Goal: Obtain resource: Download file/media

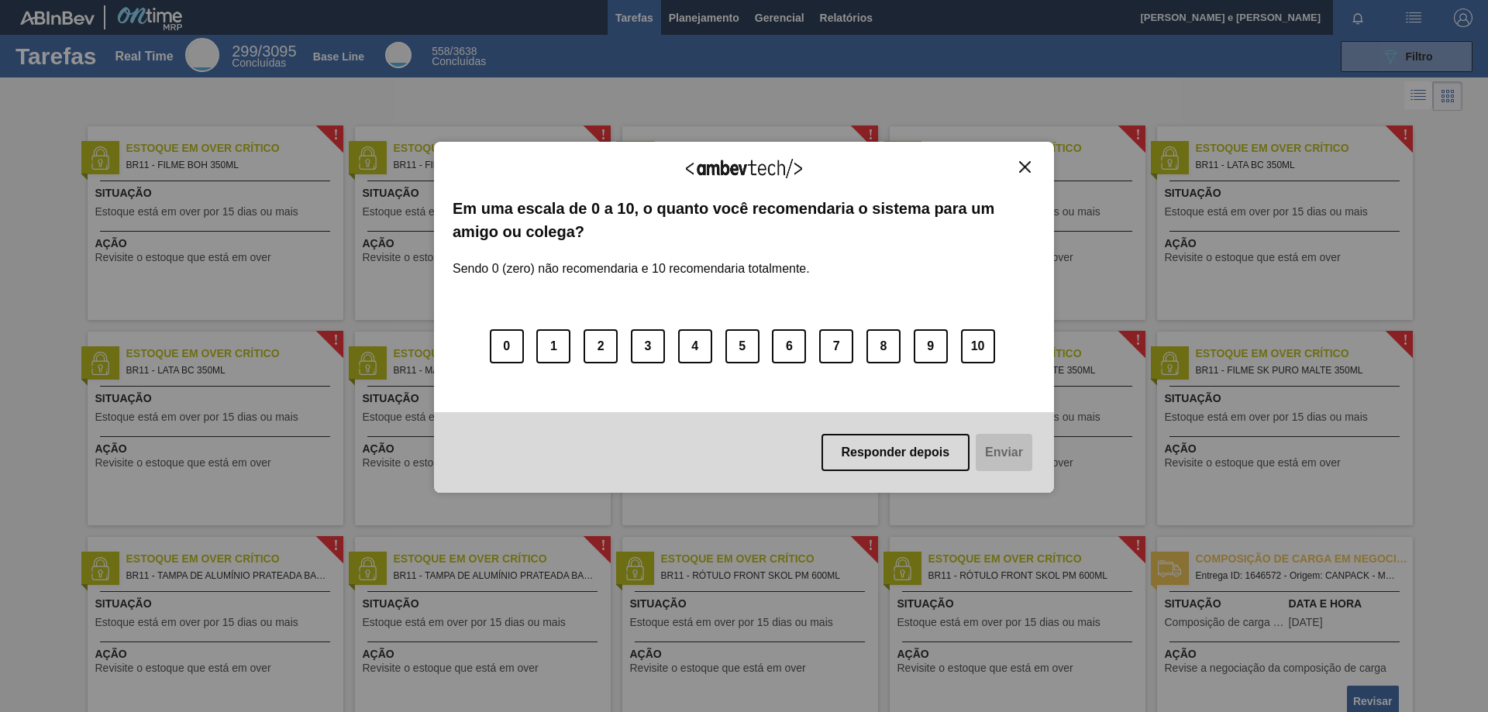
click at [1016, 168] on button "Close" at bounding box center [1024, 166] width 21 height 13
click at [968, 347] on button "10" at bounding box center [978, 346] width 34 height 34
click at [1005, 454] on button "Enviar" at bounding box center [1003, 452] width 60 height 37
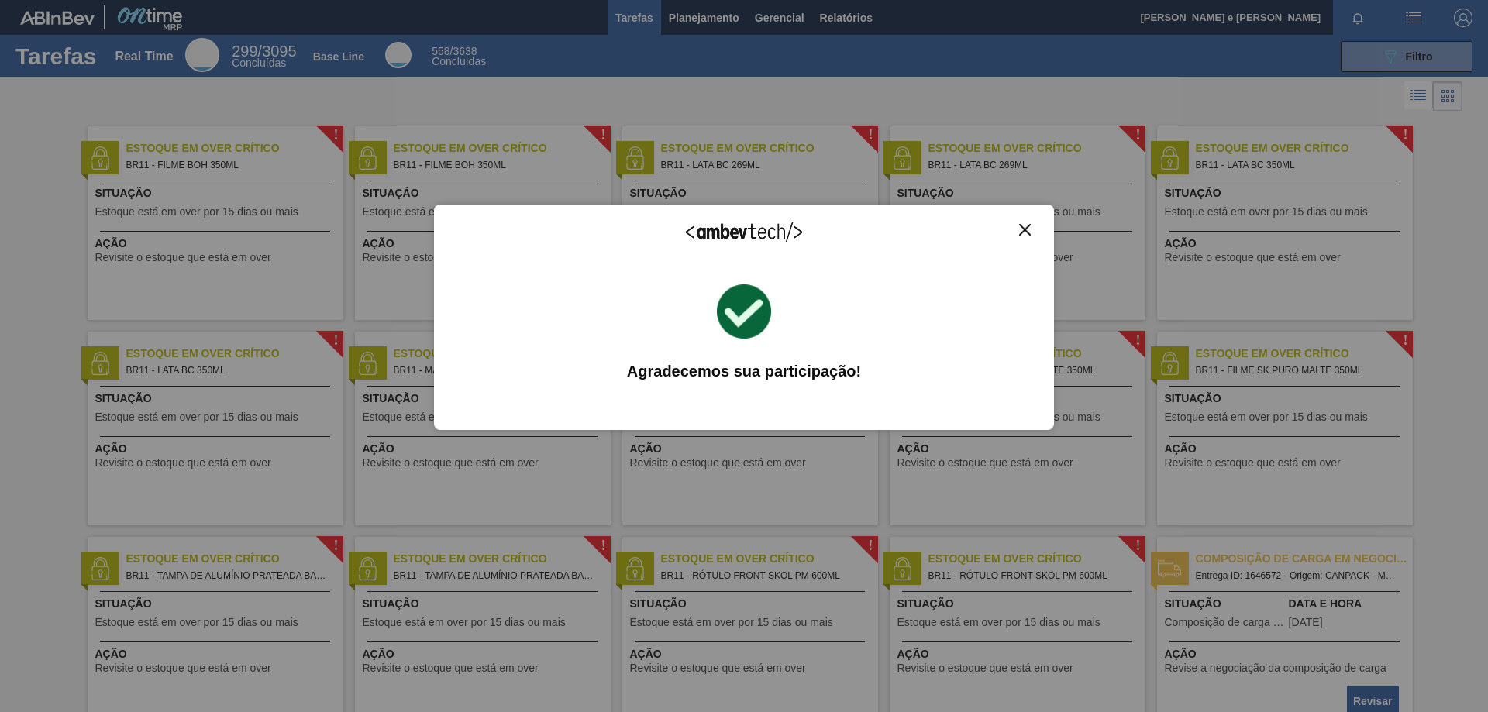
click at [1024, 232] on img "Close" at bounding box center [1025, 230] width 12 height 12
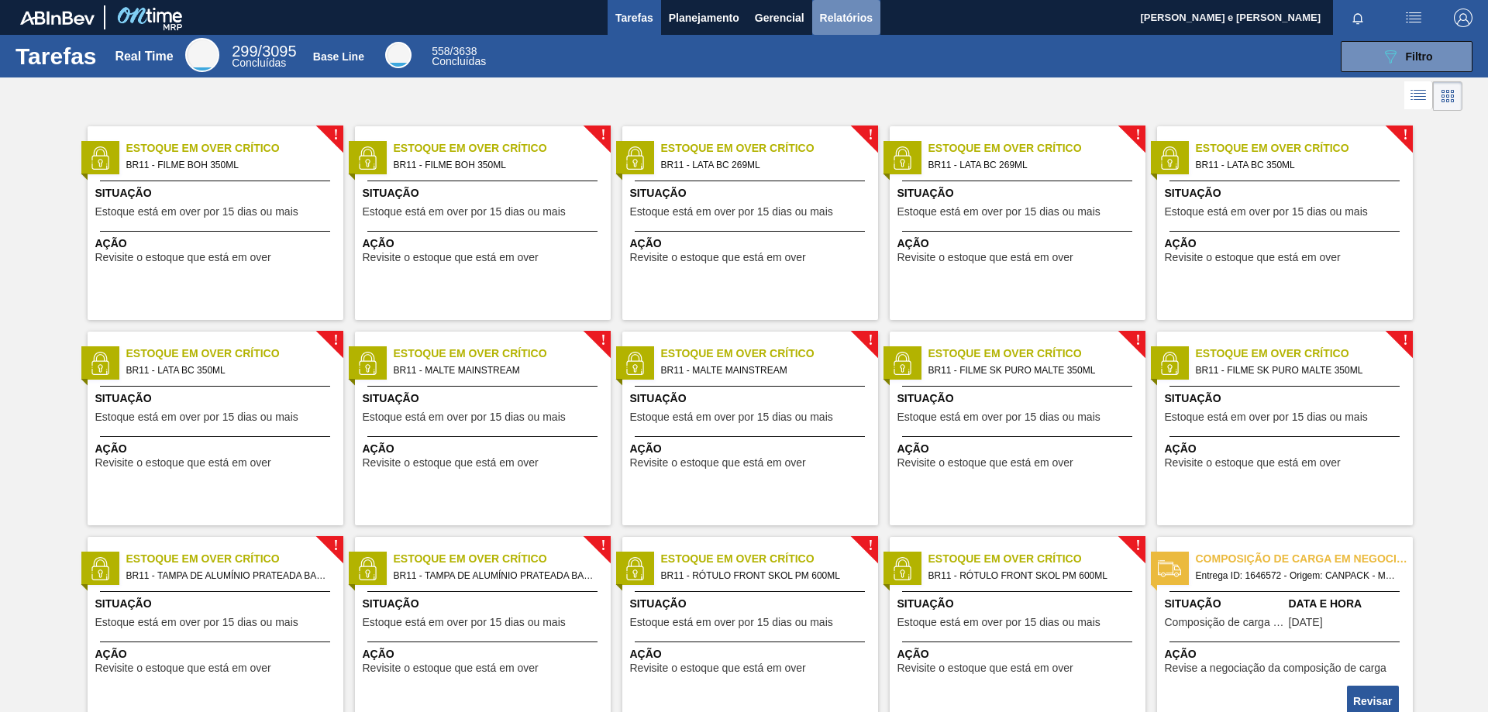
click at [842, 13] on span "Relatórios" at bounding box center [846, 18] width 53 height 19
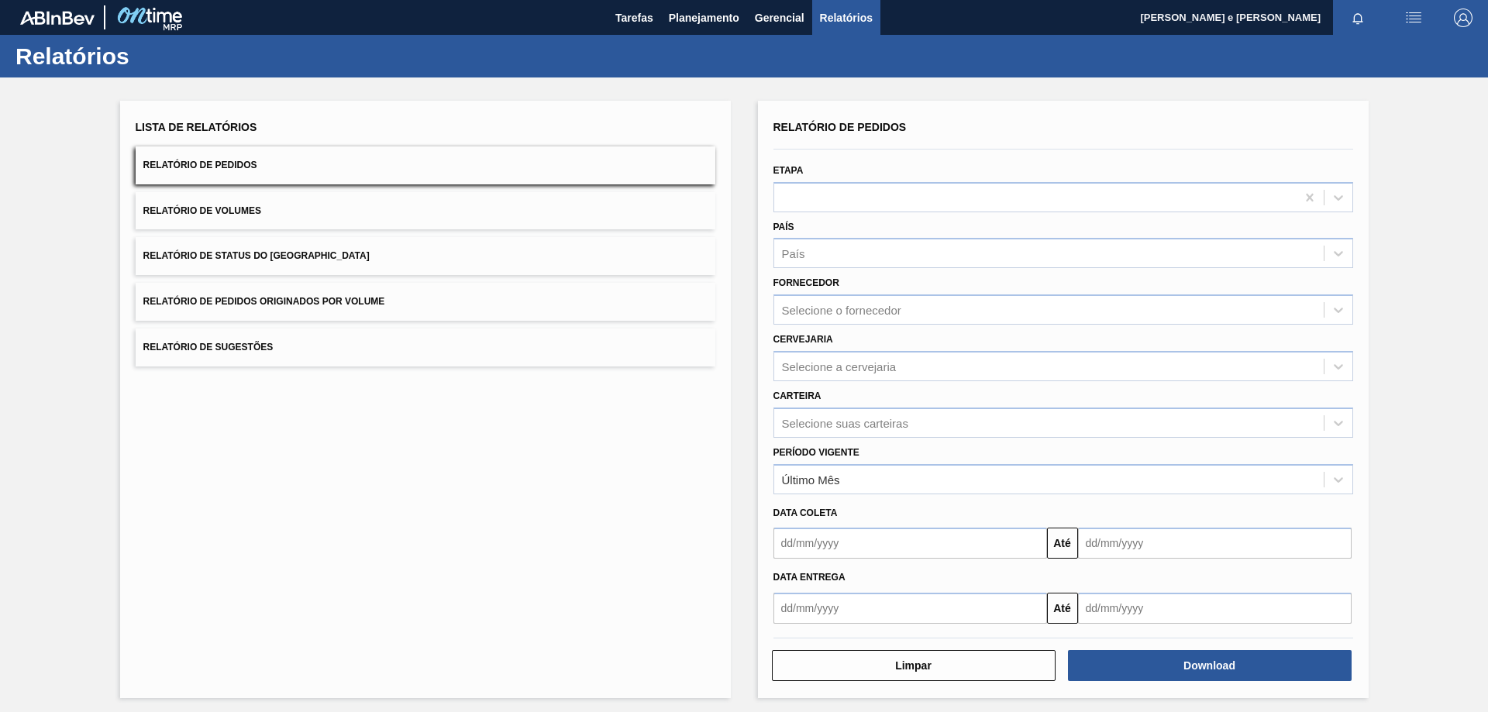
click at [216, 169] on span "Relatório de Pedidos" at bounding box center [200, 165] width 114 height 11
click at [790, 253] on div "País" at bounding box center [793, 253] width 23 height 13
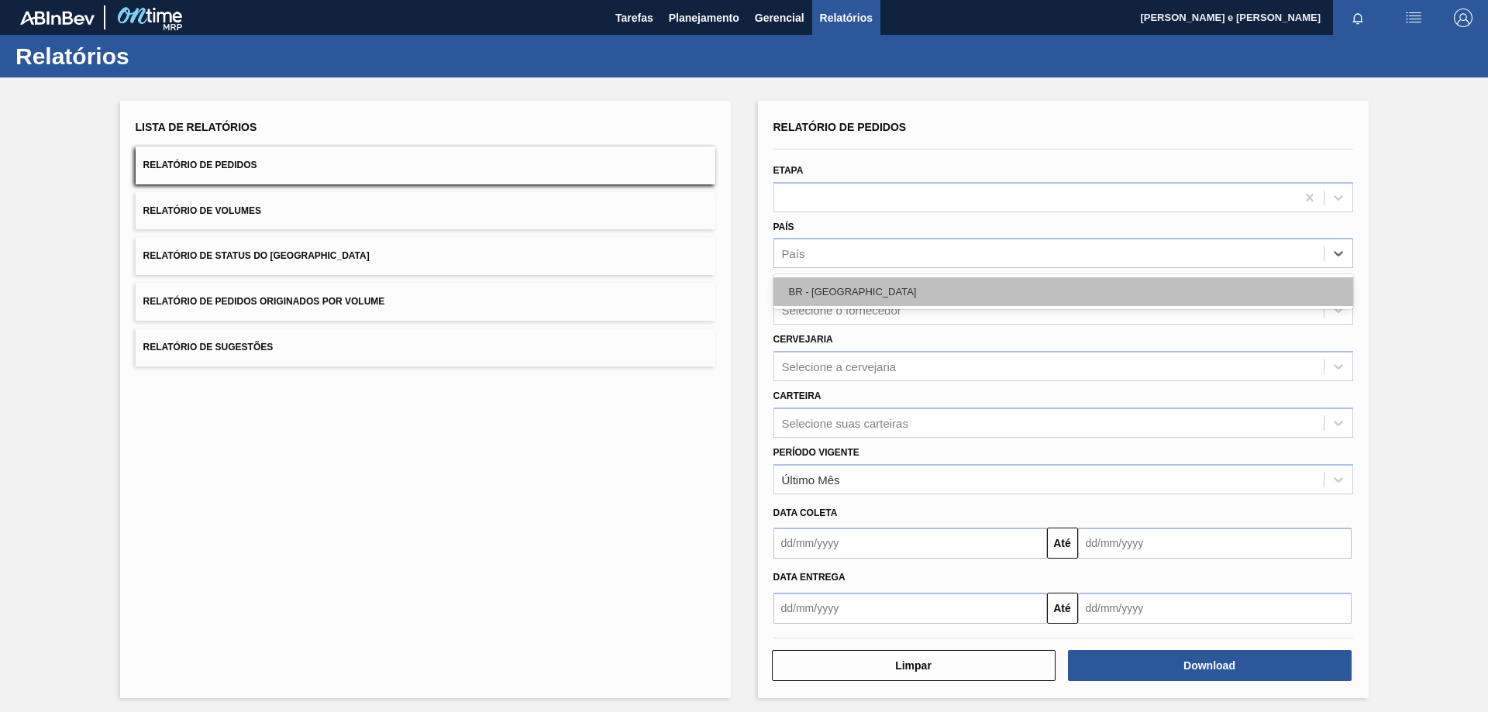
click at [819, 295] on div "BR - [GEOGRAPHIC_DATA]" at bounding box center [1063, 291] width 580 height 29
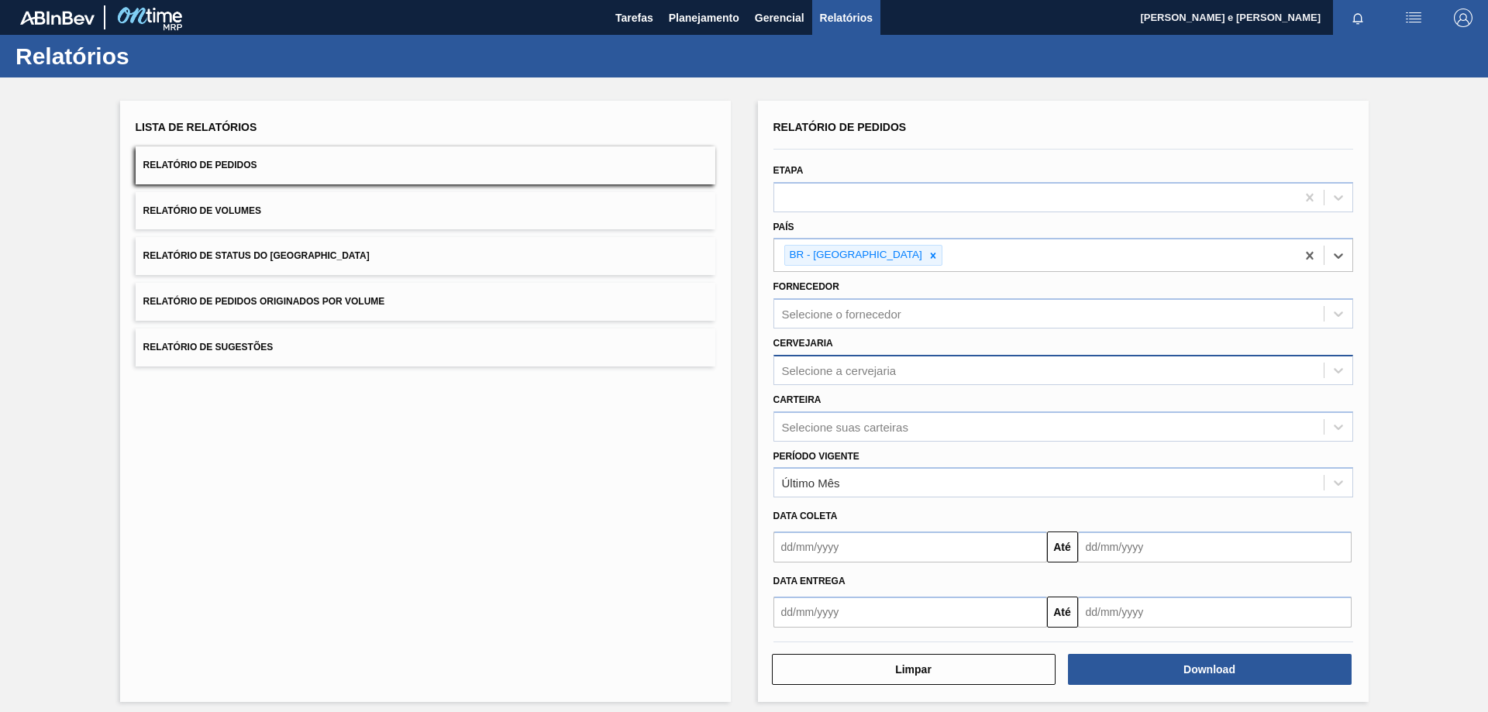
click at [811, 363] on div "Selecione a cervejaria" at bounding box center [839, 369] width 115 height 13
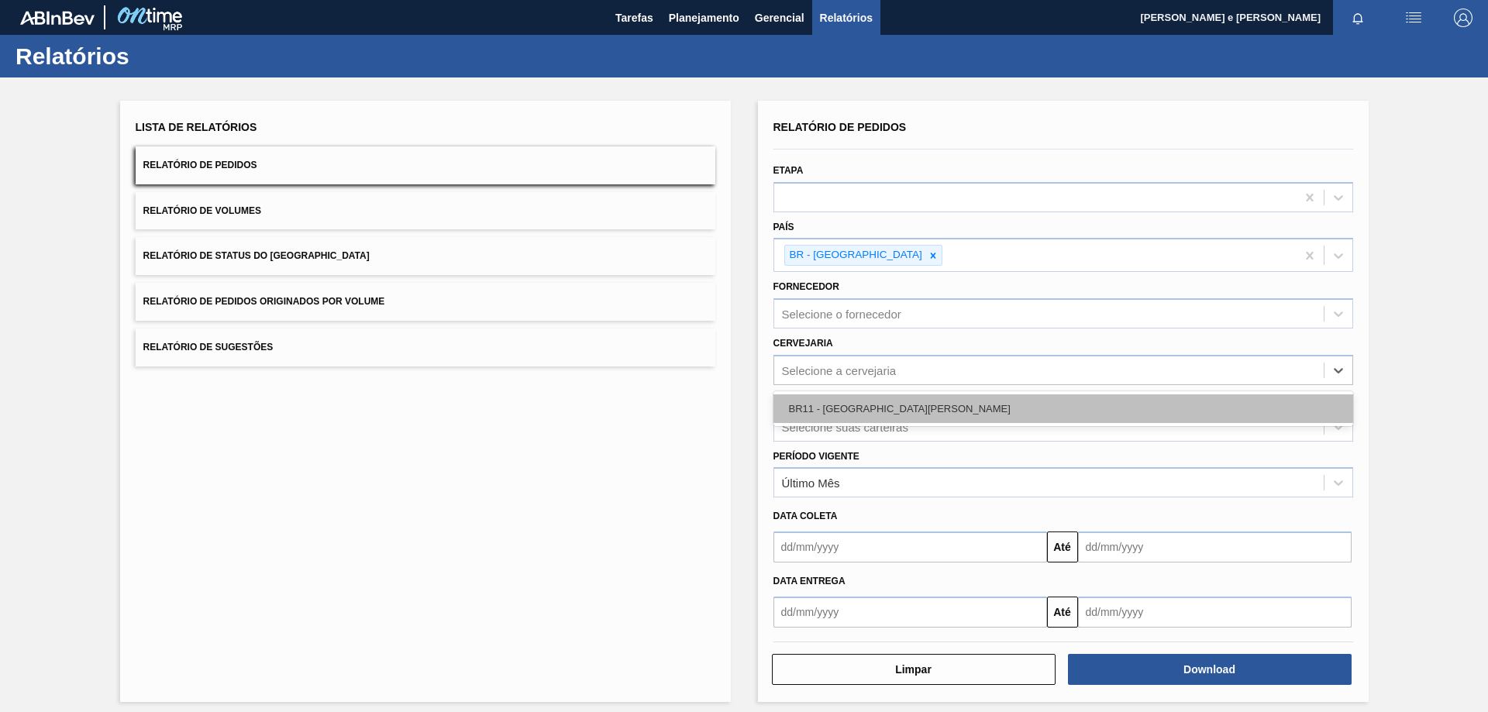
click at [825, 411] on div "BR11 - [GEOGRAPHIC_DATA][PERSON_NAME]" at bounding box center [1063, 408] width 580 height 29
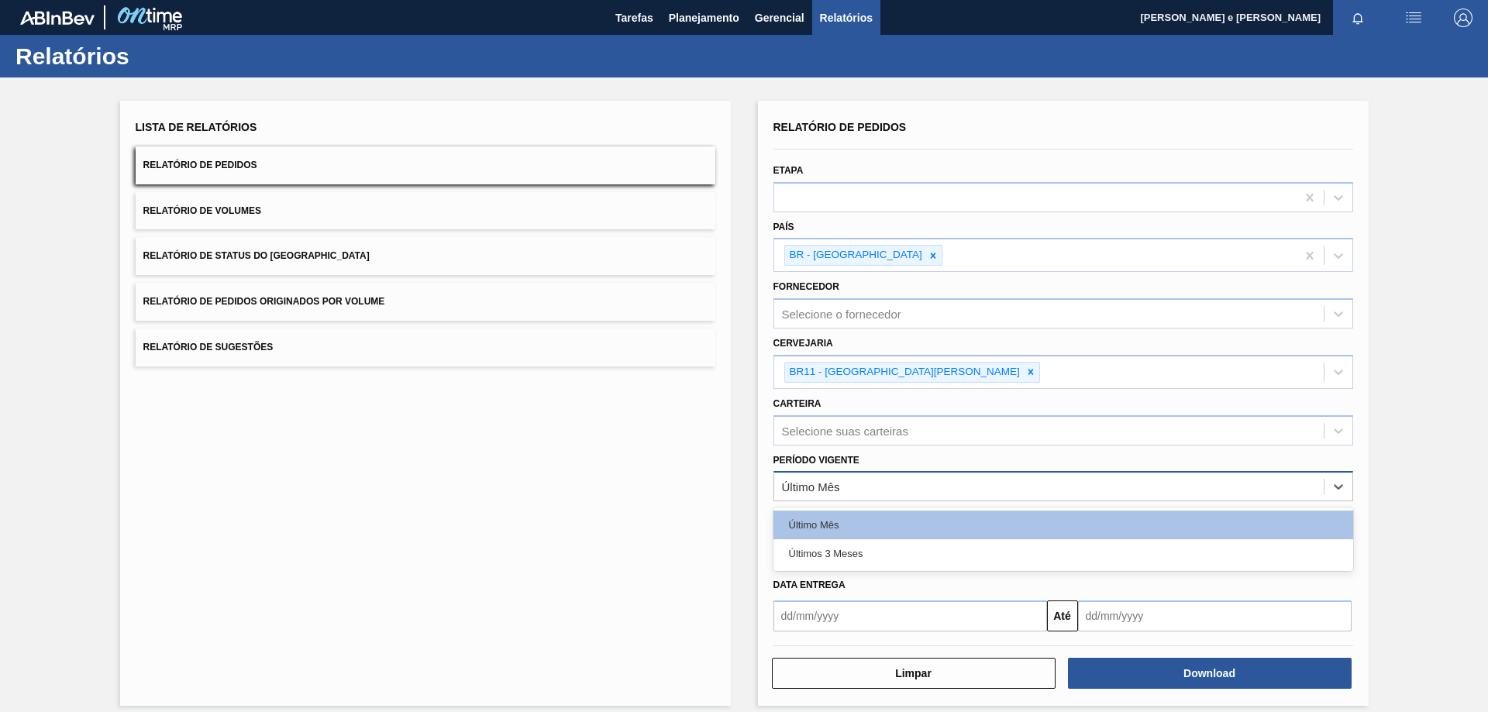
click at [806, 488] on div "Último Mês" at bounding box center [811, 486] width 58 height 13
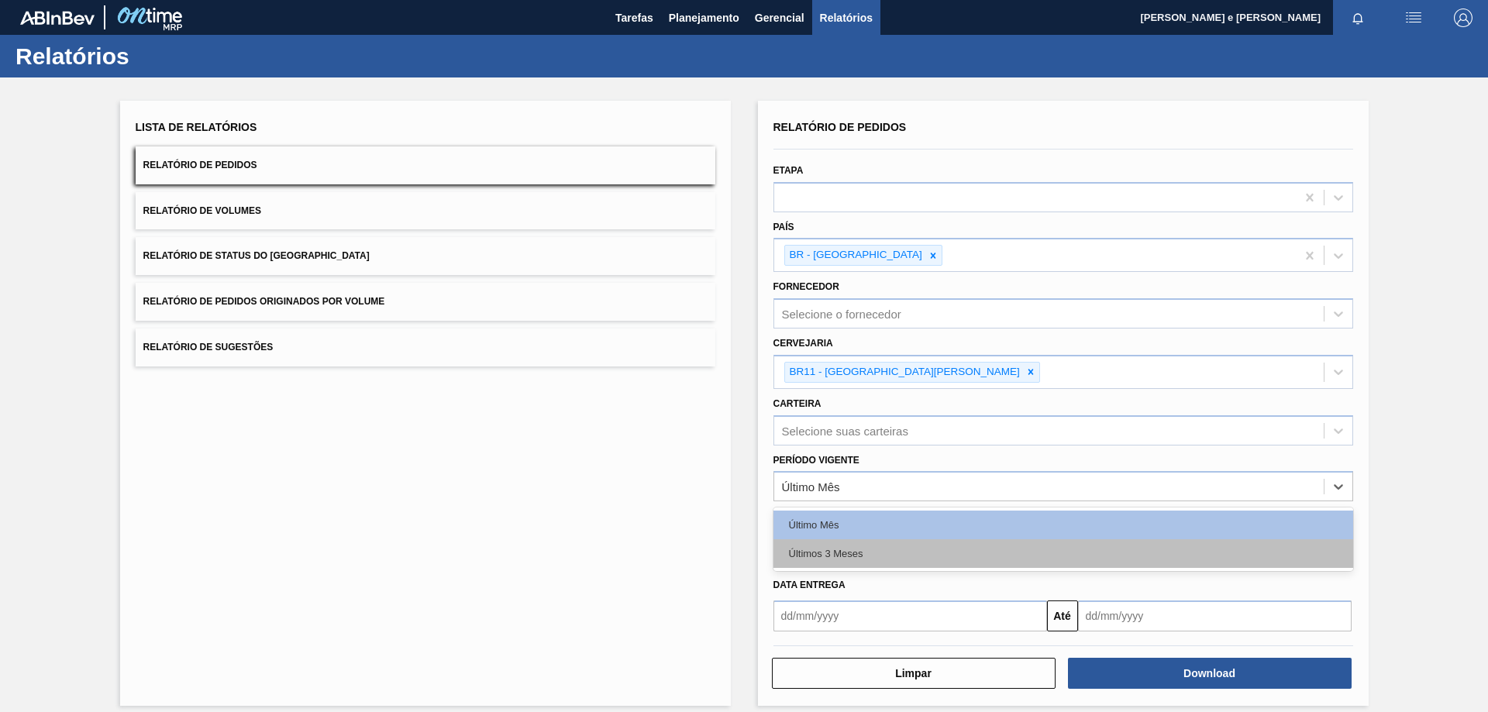
click at [827, 545] on div "Últimos 3 Meses" at bounding box center [1063, 553] width 580 height 29
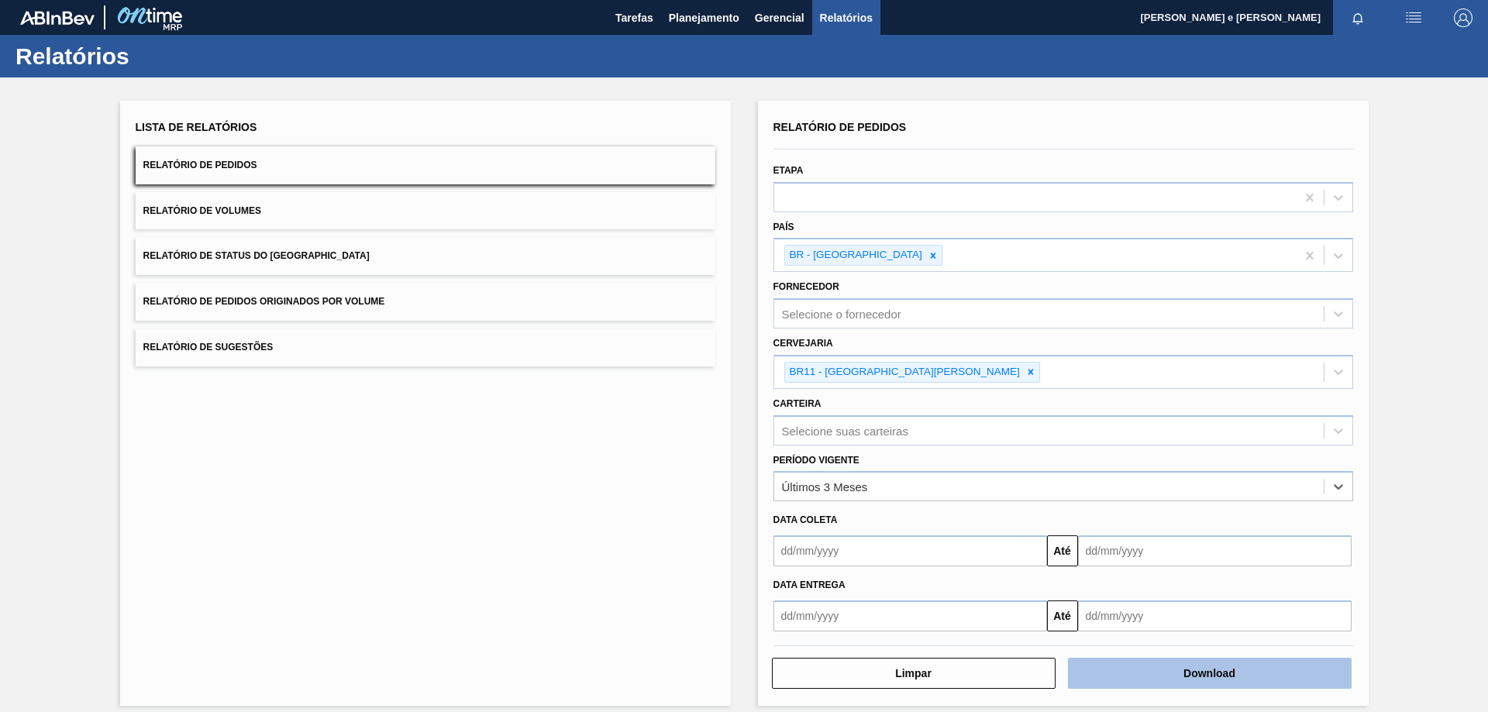
click at [1183, 682] on button "Download" at bounding box center [1210, 673] width 284 height 31
